Goal: Navigation & Orientation: Find specific page/section

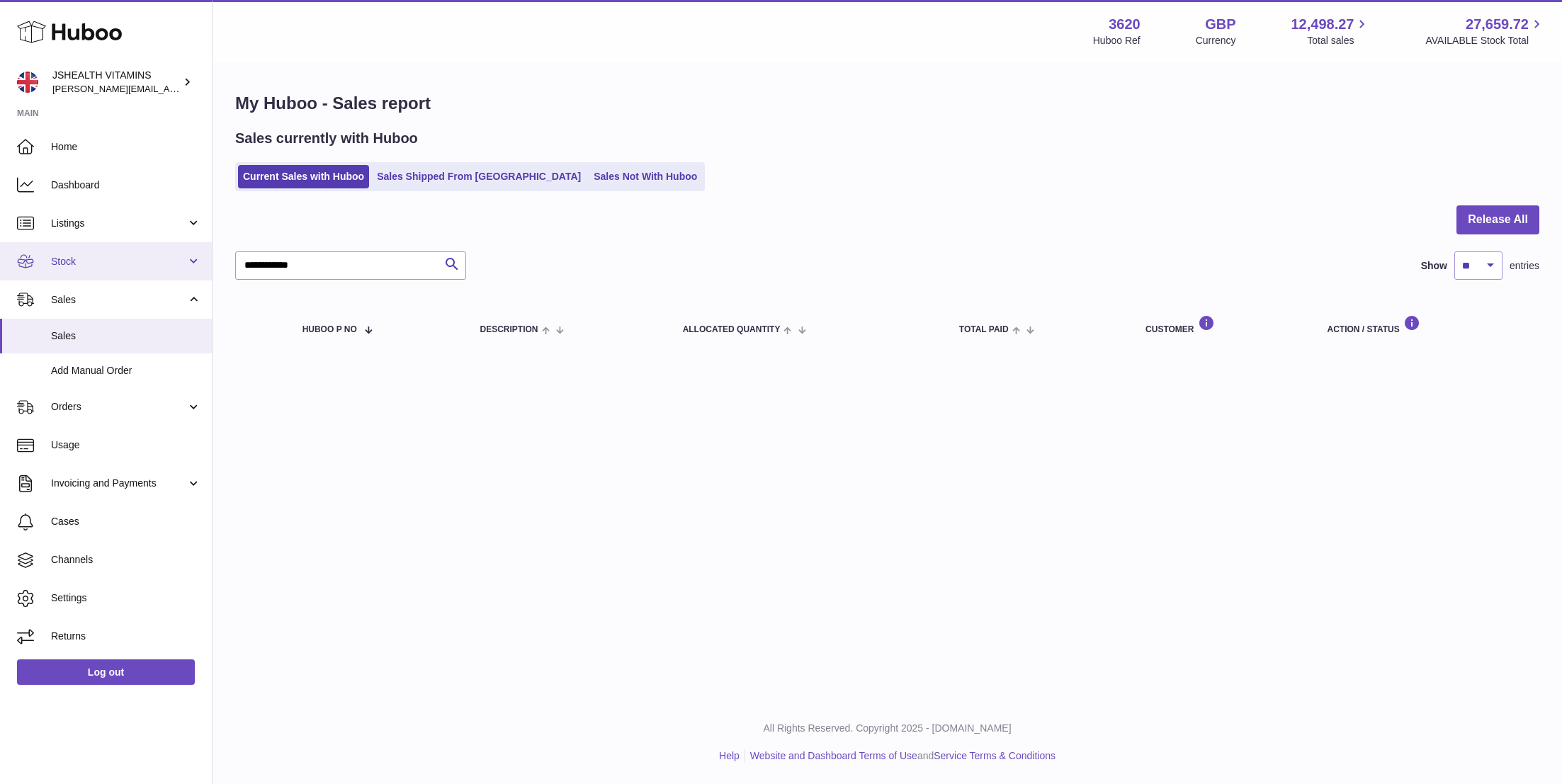
click at [97, 251] on link "Stock" at bounding box center [106, 261] width 212 height 38
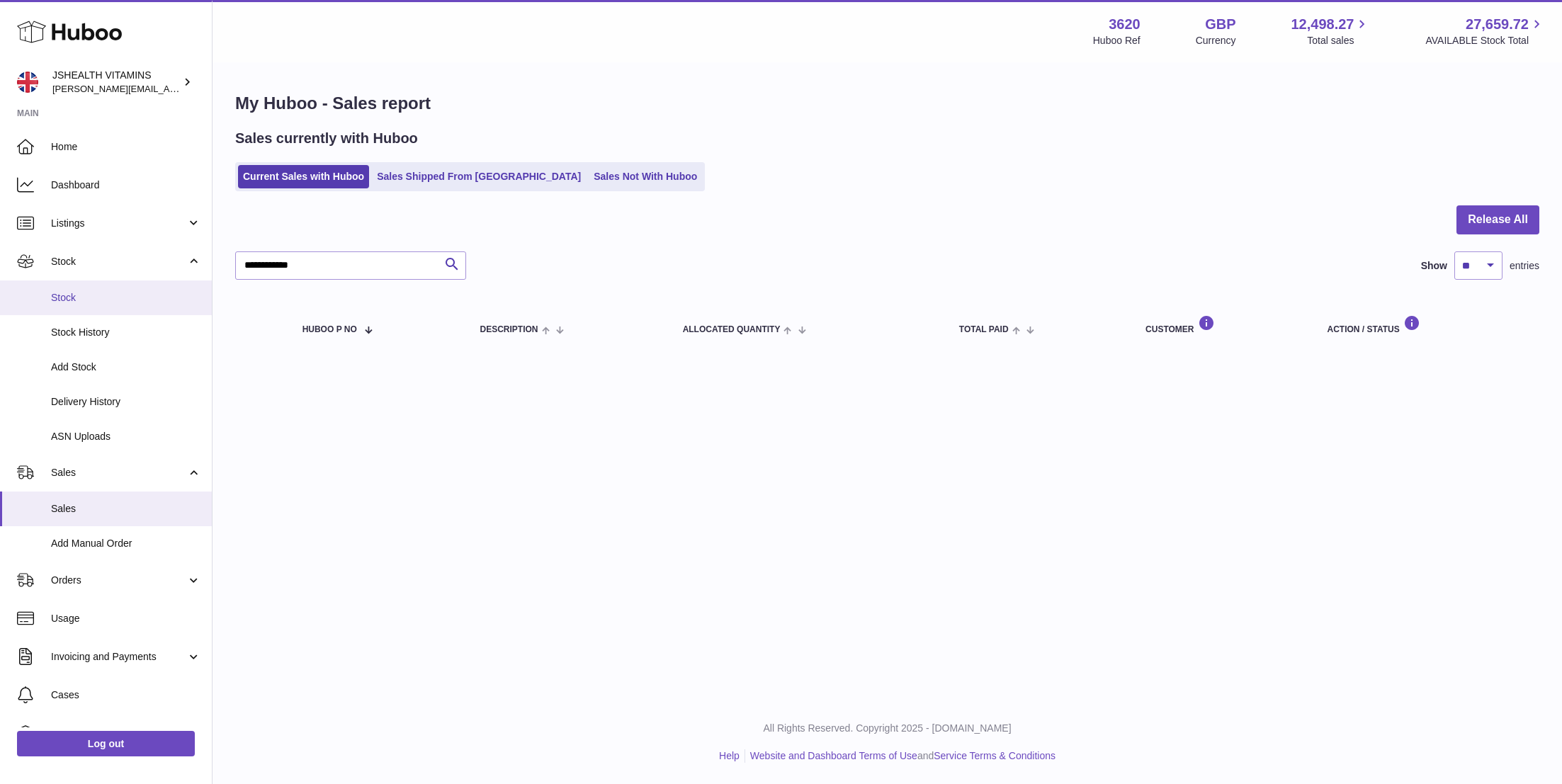
click at [97, 294] on span "Stock" at bounding box center [126, 297] width 150 height 14
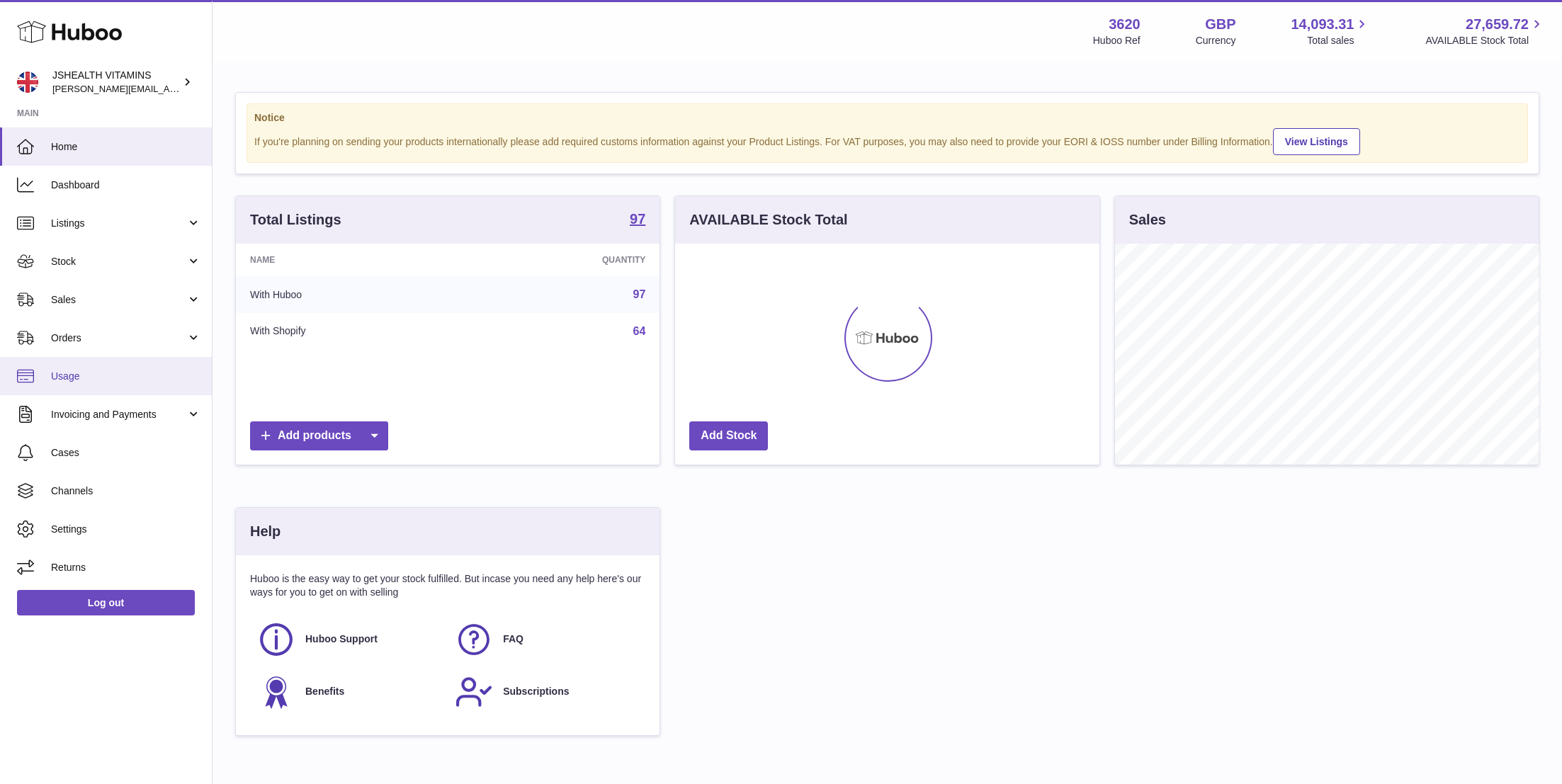
scroll to position [221, 424]
click at [109, 307] on link "Sales" at bounding box center [106, 299] width 212 height 38
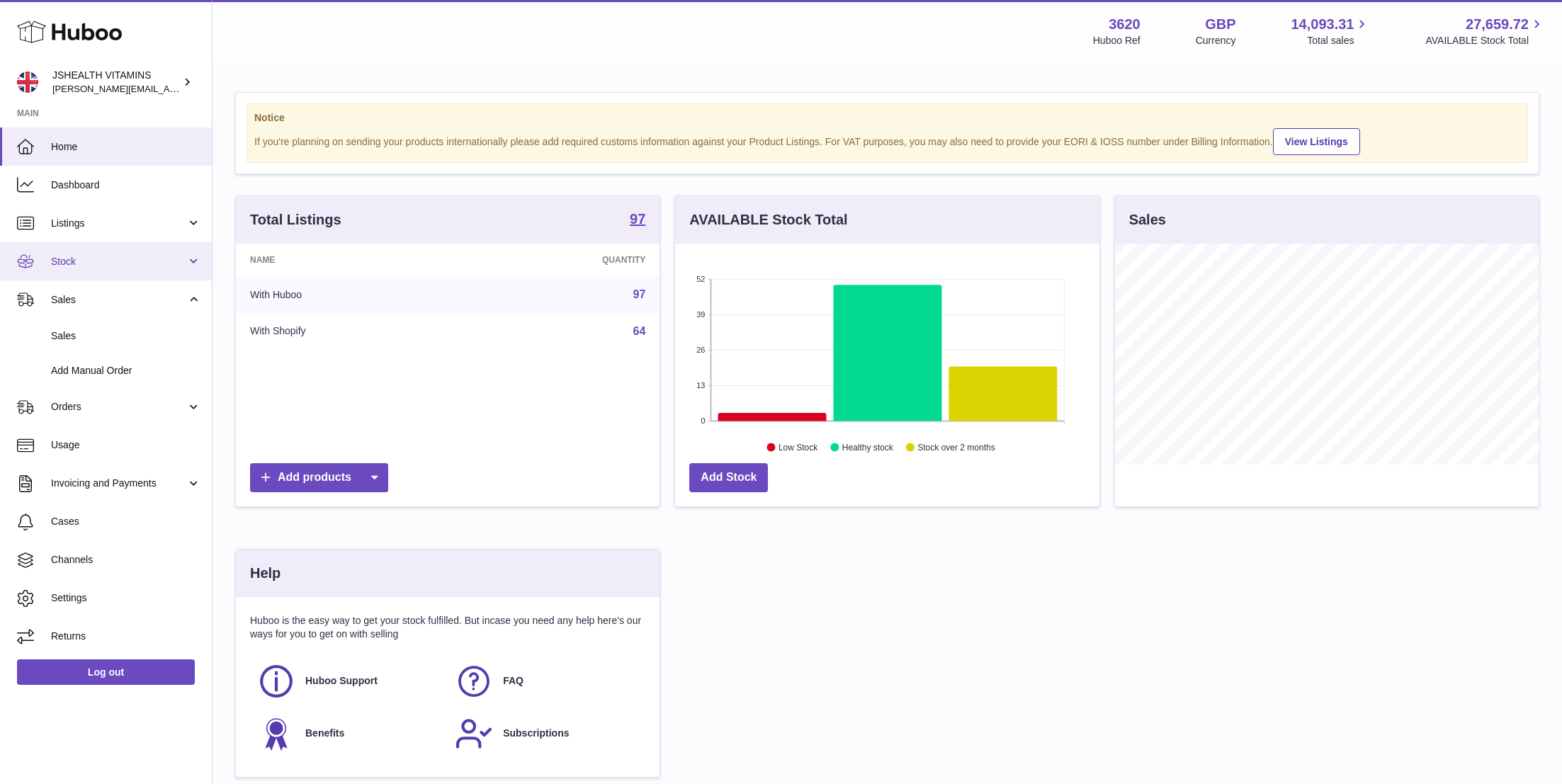
click at [109, 268] on link "Stock" at bounding box center [106, 261] width 212 height 38
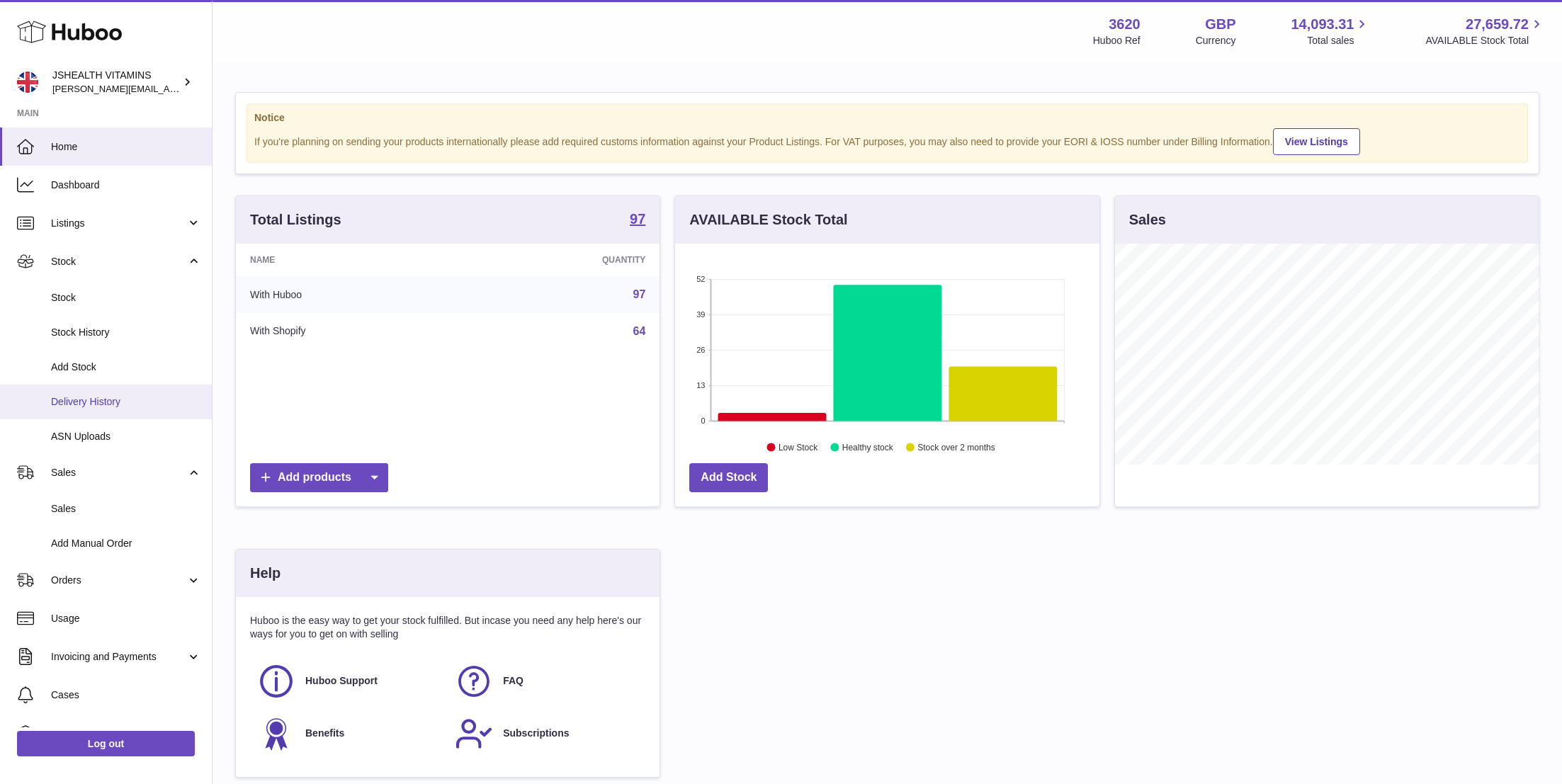
click at [117, 407] on span "Delivery History" at bounding box center [126, 402] width 150 height 14
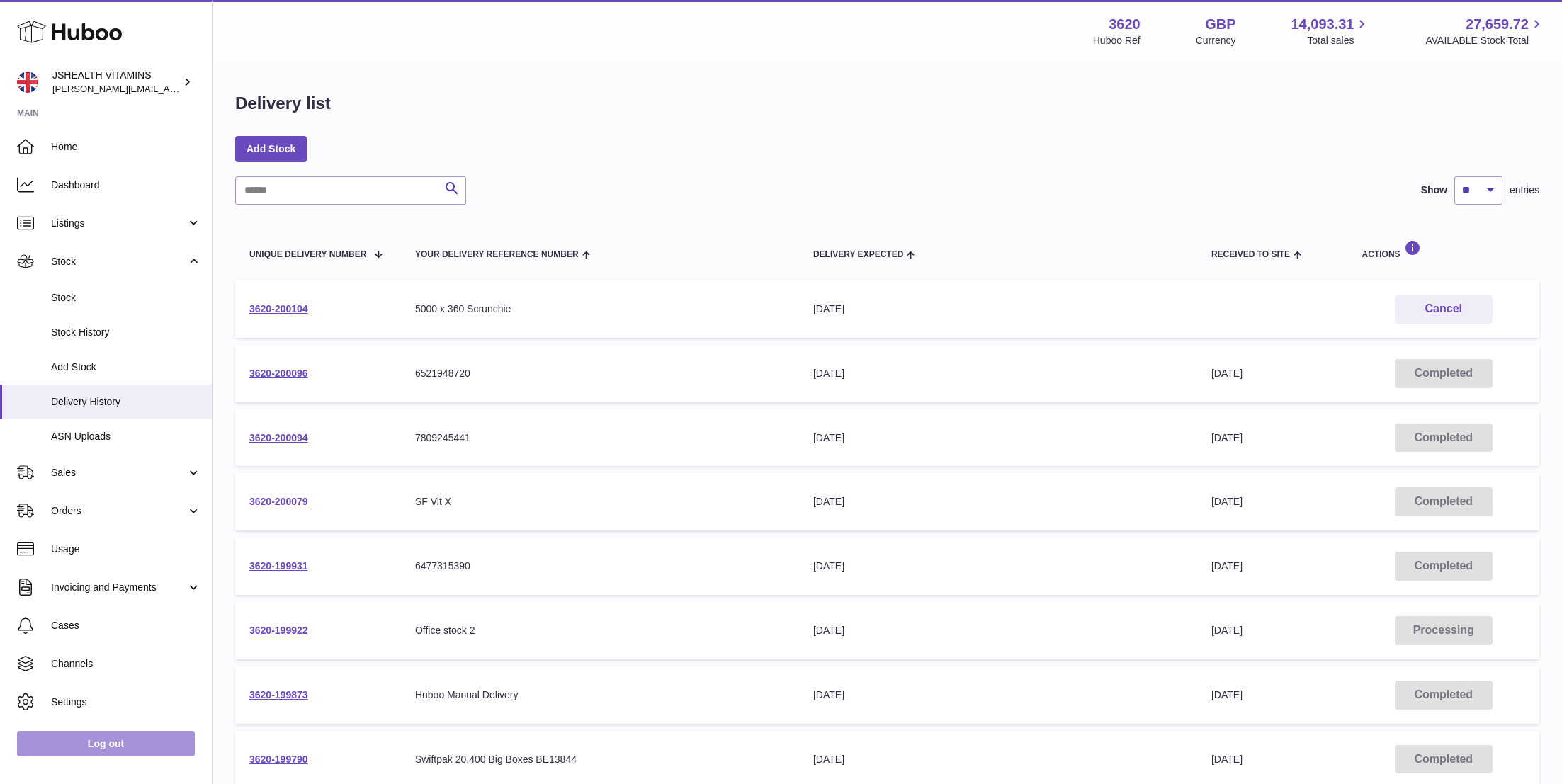
click at [89, 744] on link "Log out" at bounding box center [106, 744] width 178 height 25
